Goal: Complete application form

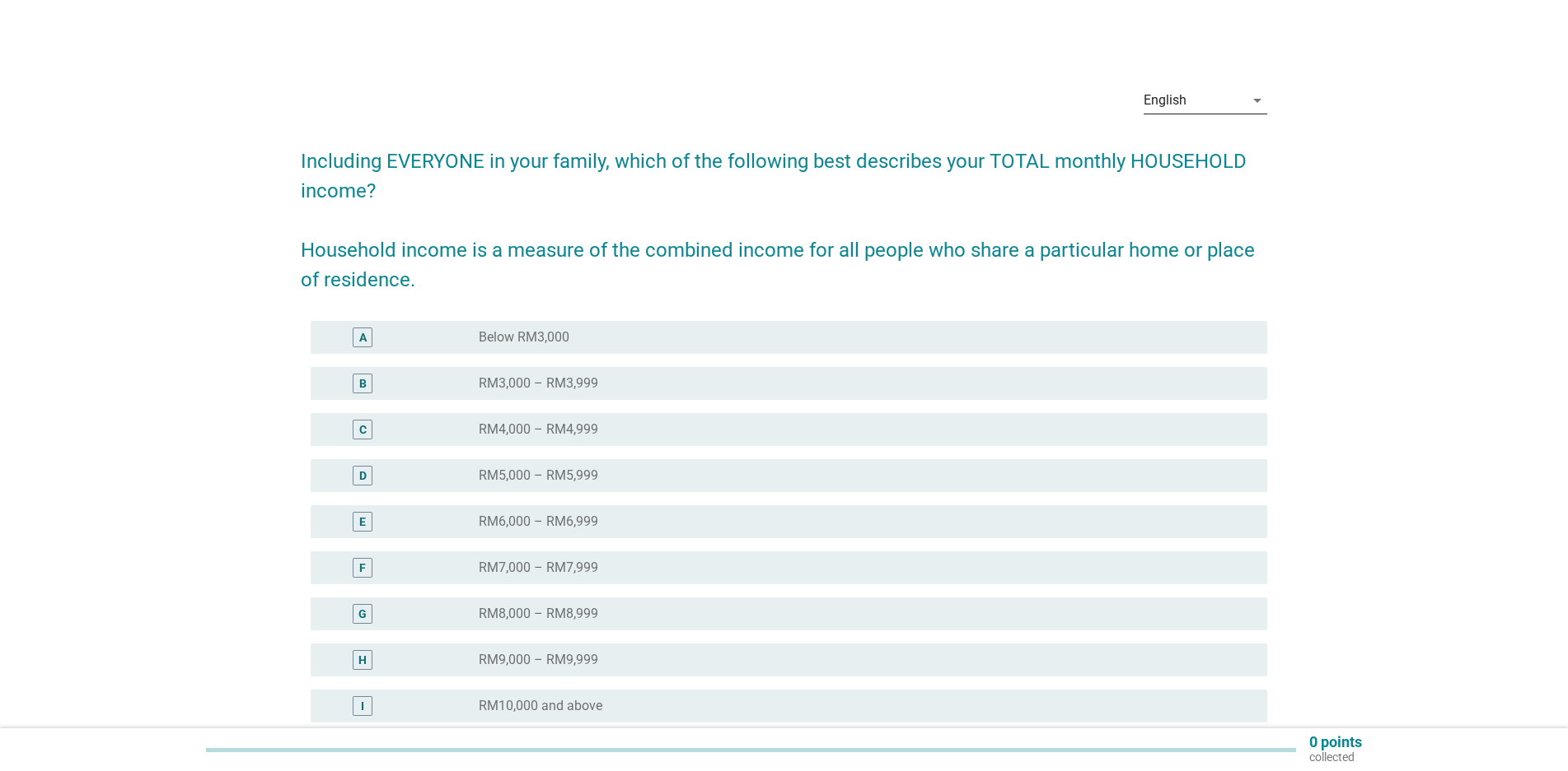
click at [1217, 103] on div "English" at bounding box center [1193, 100] width 100 height 26
click at [1179, 186] on div "中文（简体）" at bounding box center [1205, 193] width 97 height 20
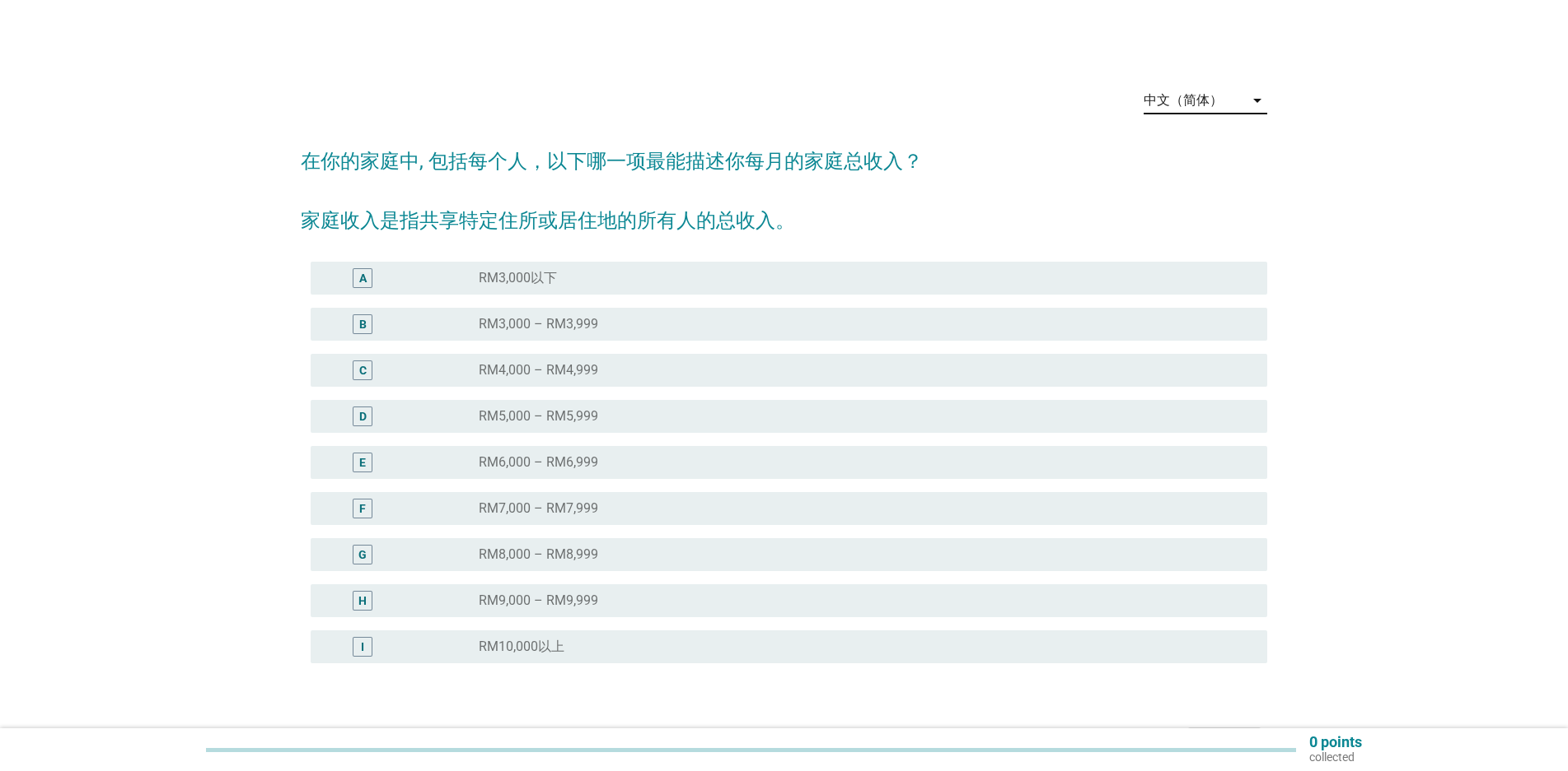
click at [518, 637] on div "radio_button_unchecked RM10,000以上" at bounding box center [866, 647] width 775 height 20
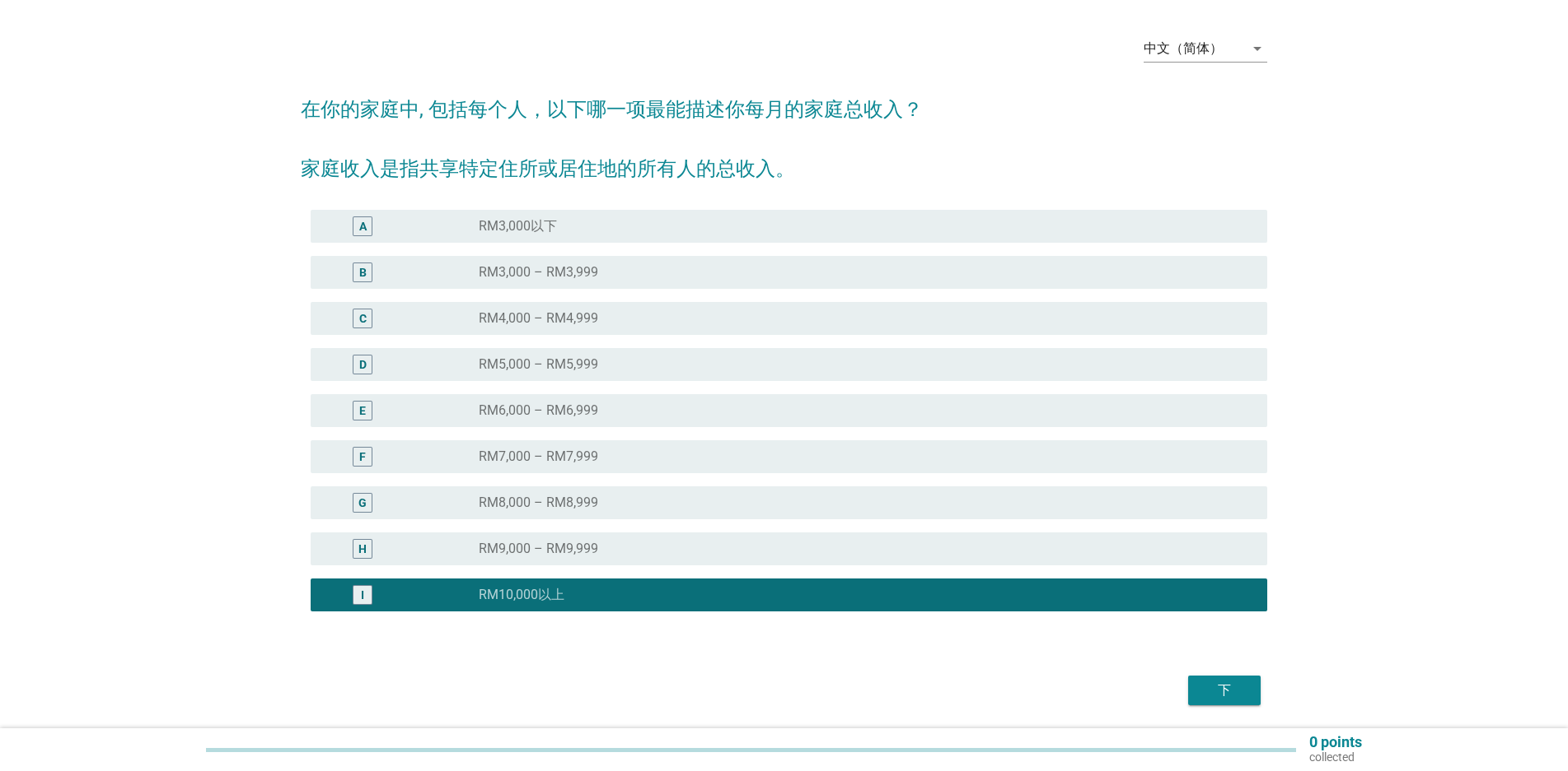
scroll to position [108, 0]
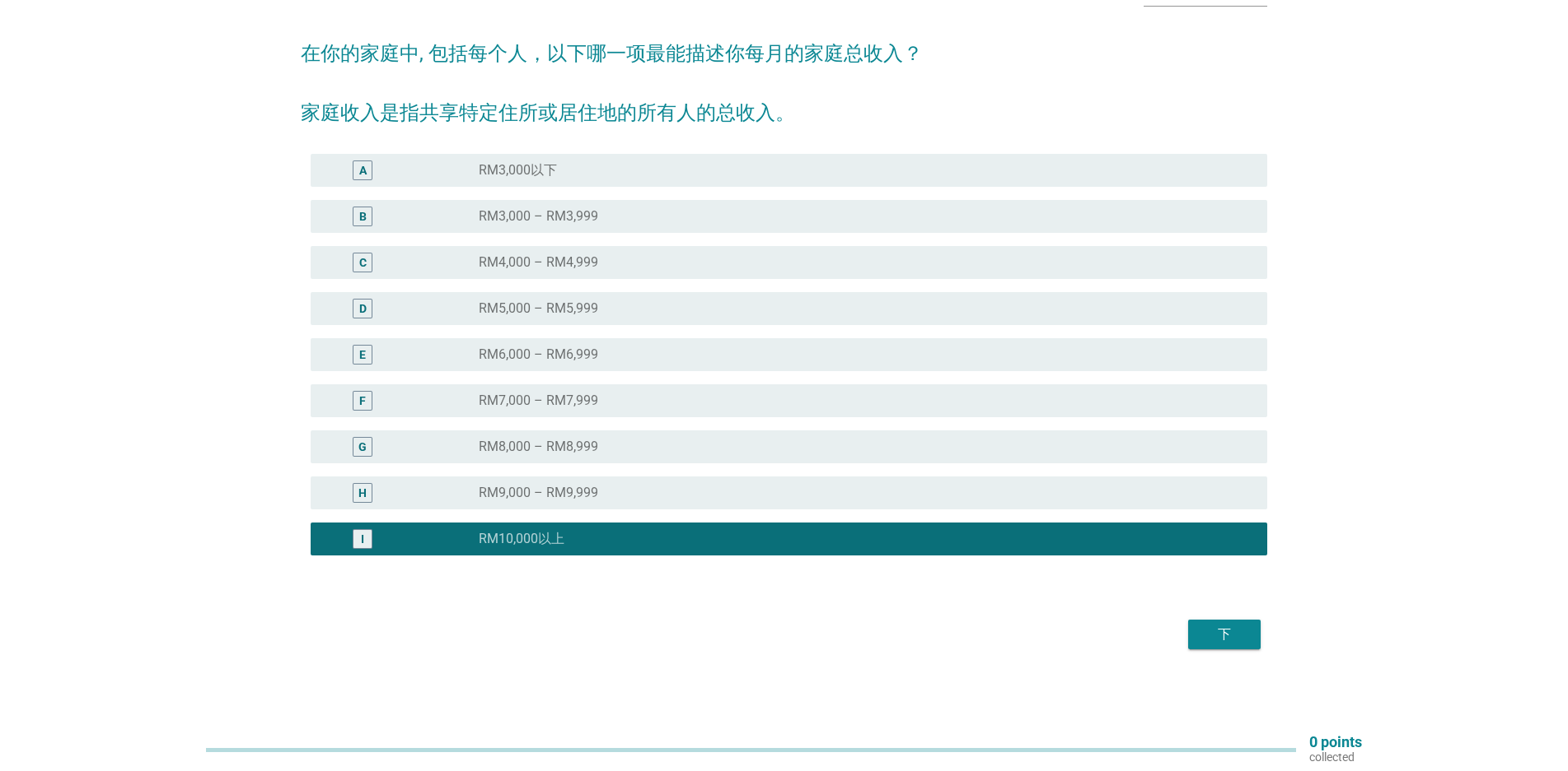
click at [1228, 625] on div "下" at bounding box center [1224, 634] width 46 height 20
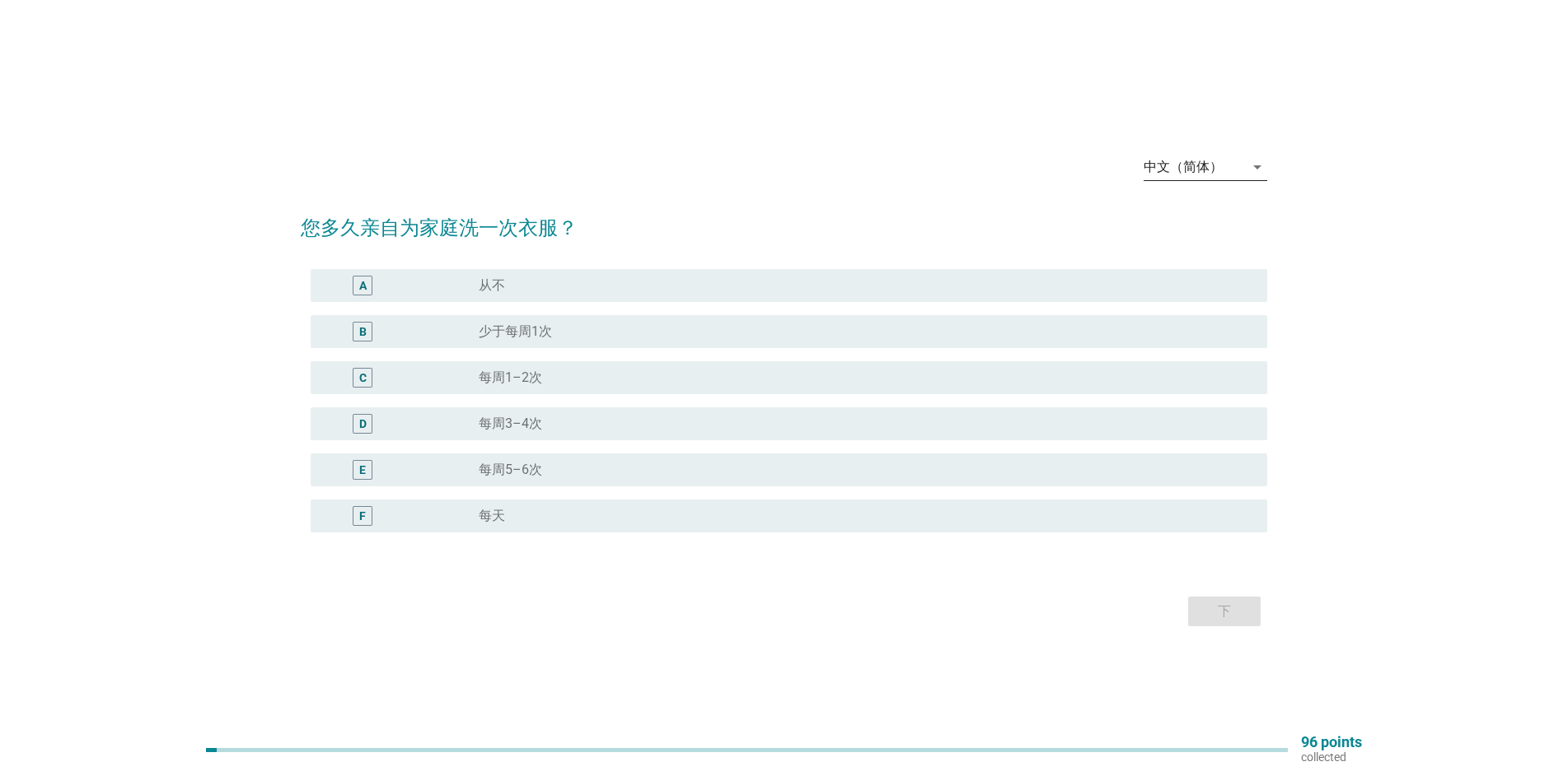
click at [1193, 170] on div "中文（简体）" at bounding box center [1183, 167] width 79 height 14
click at [1182, 186] on div "English" at bounding box center [1205, 180] width 97 height 20
click at [1187, 181] on div "English arrow_drop_down" at bounding box center [1205, 175] width 123 height 42
click at [1191, 172] on div "English" at bounding box center [1193, 167] width 100 height 26
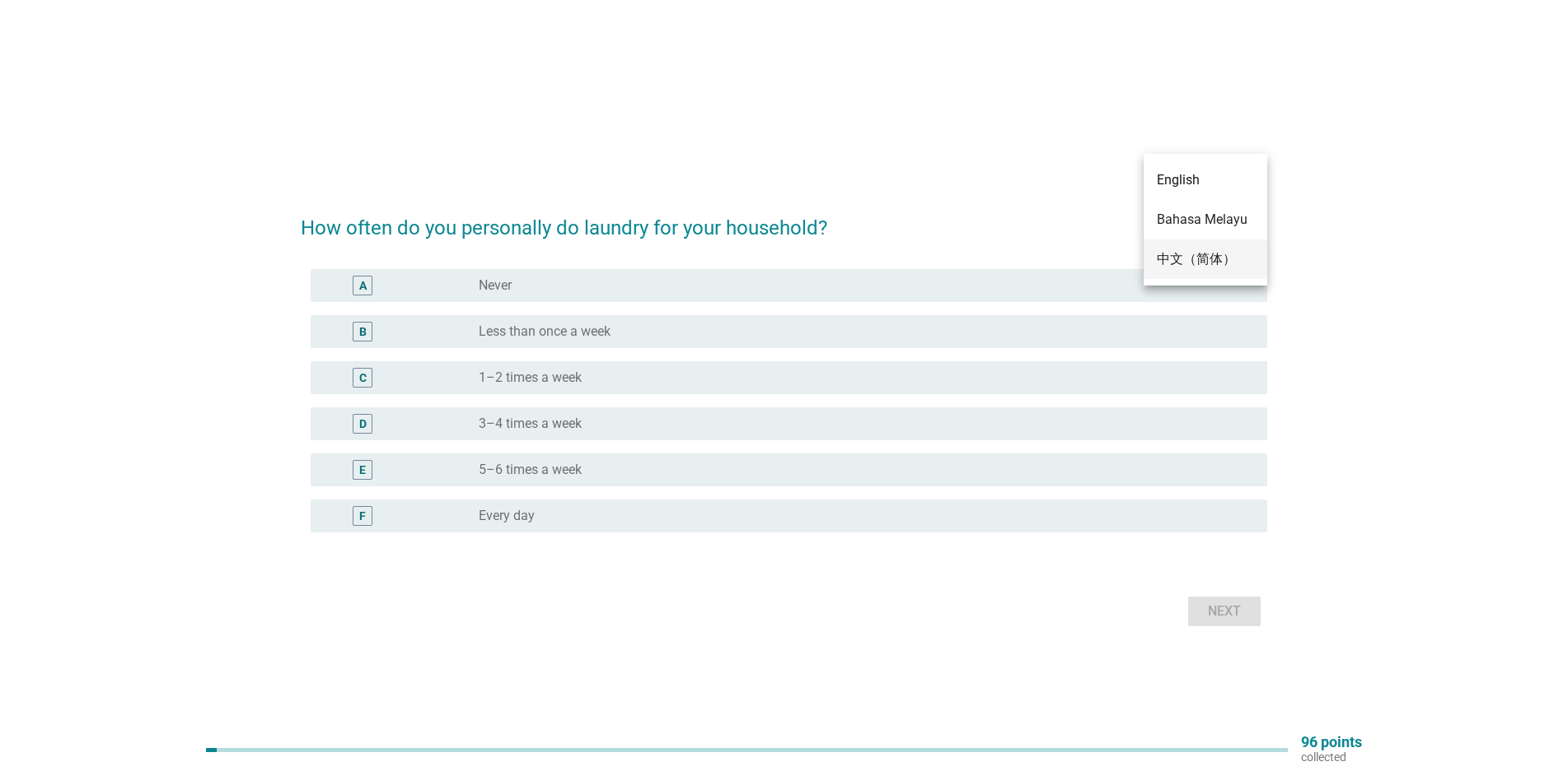
click at [1189, 270] on div "中文（简体）" at bounding box center [1205, 259] width 97 height 39
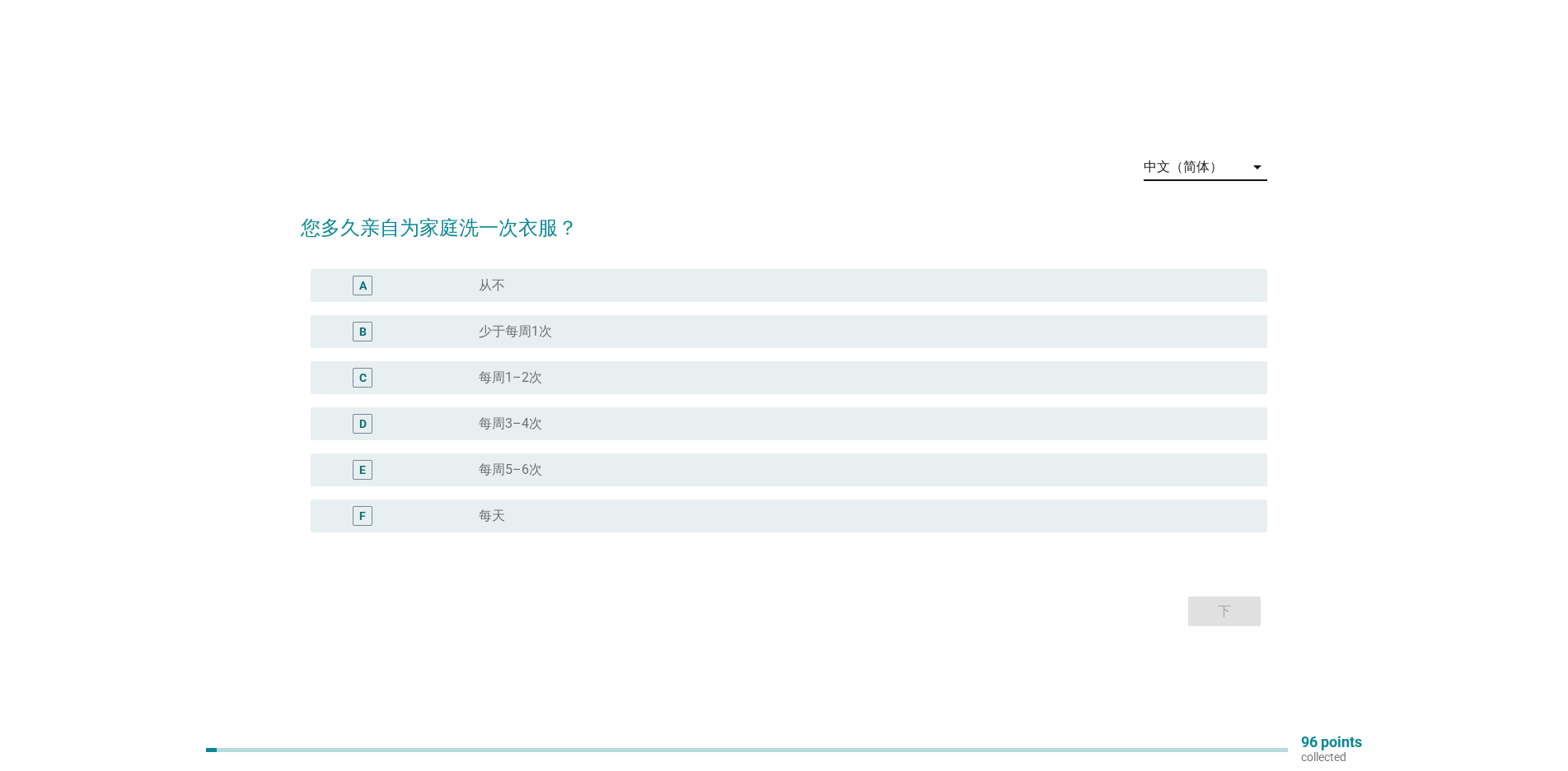
click at [541, 373] on label "每周1–2次" at bounding box center [510, 377] width 64 height 16
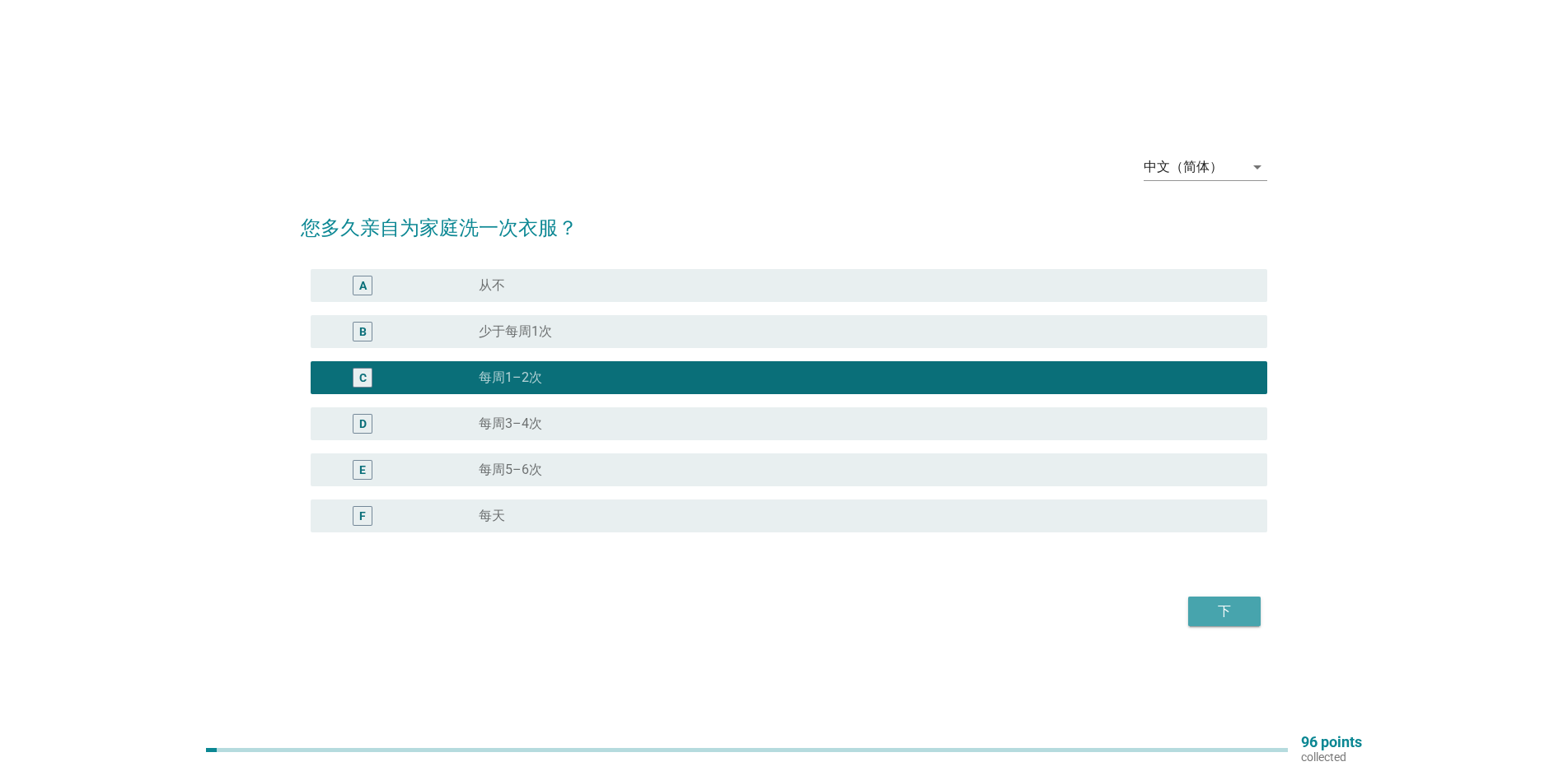
click at [1210, 617] on div "下" at bounding box center [1224, 611] width 46 height 20
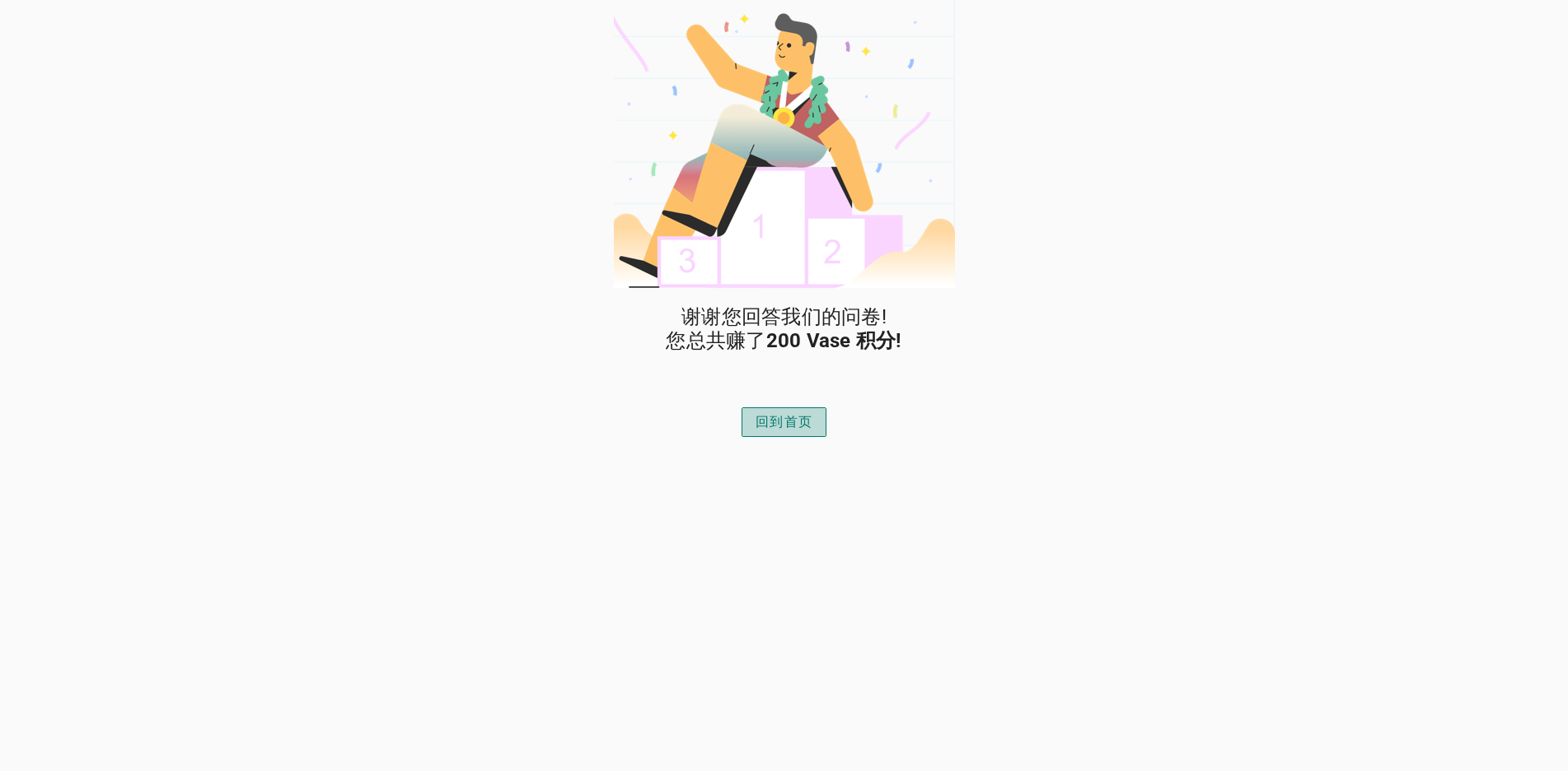
click at [799, 418] on div "回到首页" at bounding box center [783, 422] width 57 height 20
